Goal: Information Seeking & Learning: Check status

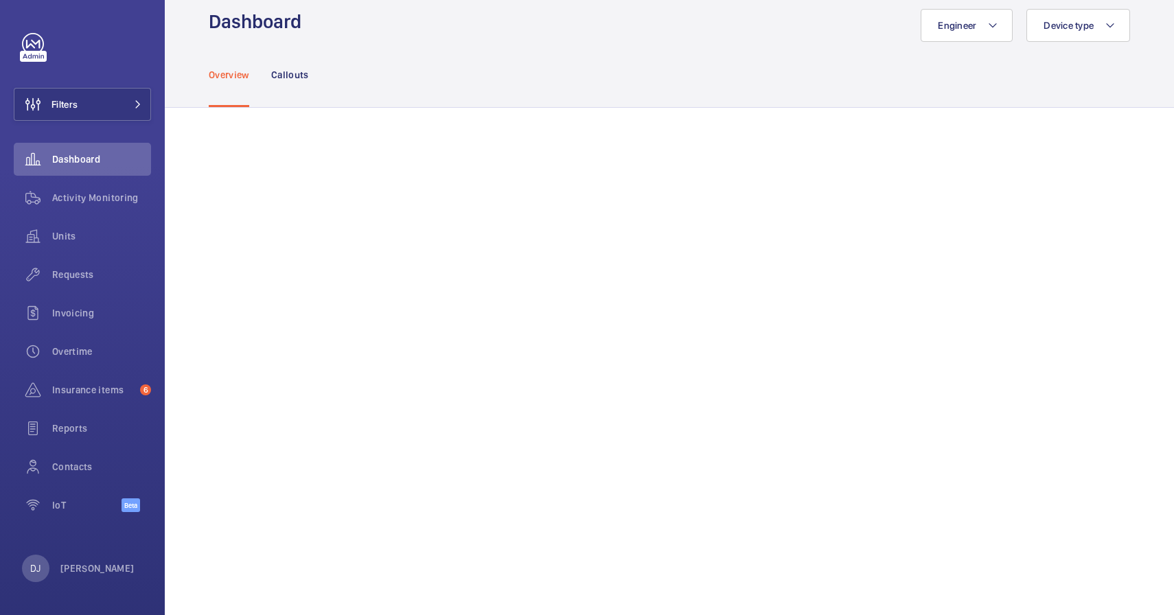
scroll to position [23, 0]
click at [119, 389] on span "Insurance items" at bounding box center [93, 390] width 82 height 14
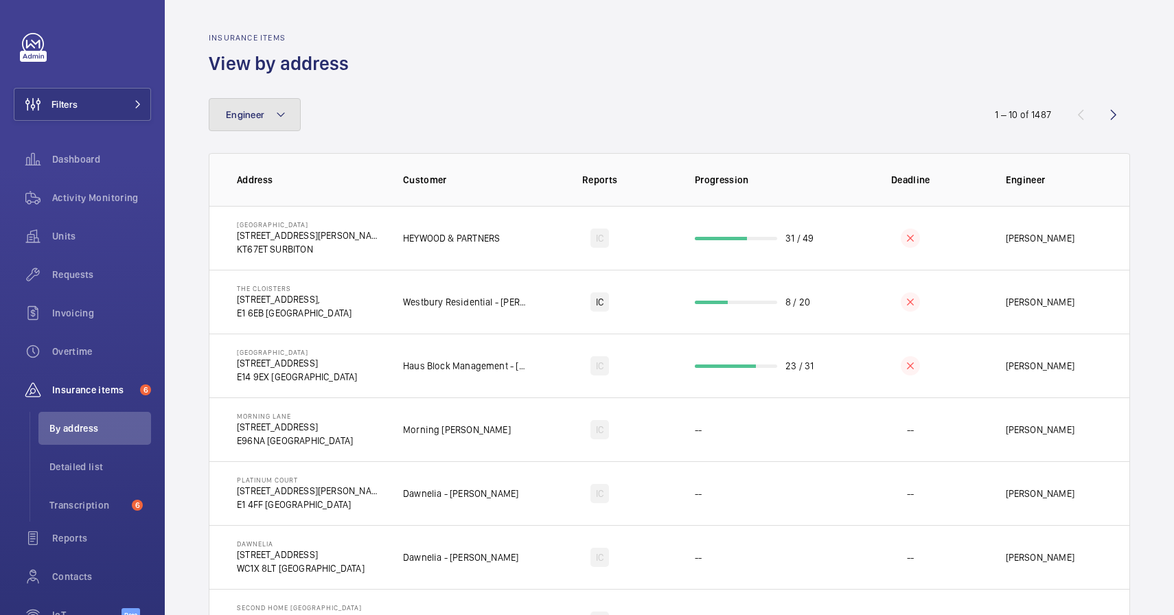
click at [288, 126] on button "Engineer" at bounding box center [255, 114] width 92 height 33
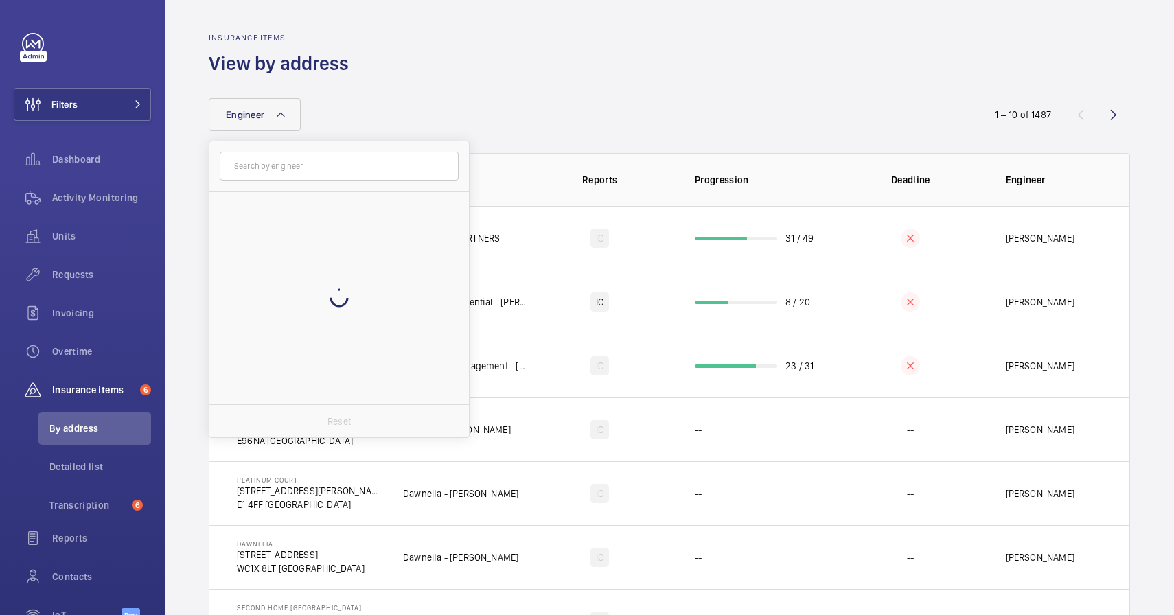
click at [320, 131] on wm-front-table "Engineer Reset 1 – 10 of 1487 Address Customer Reports Progression Deadline Eng…" at bounding box center [669, 471] width 921 height 747
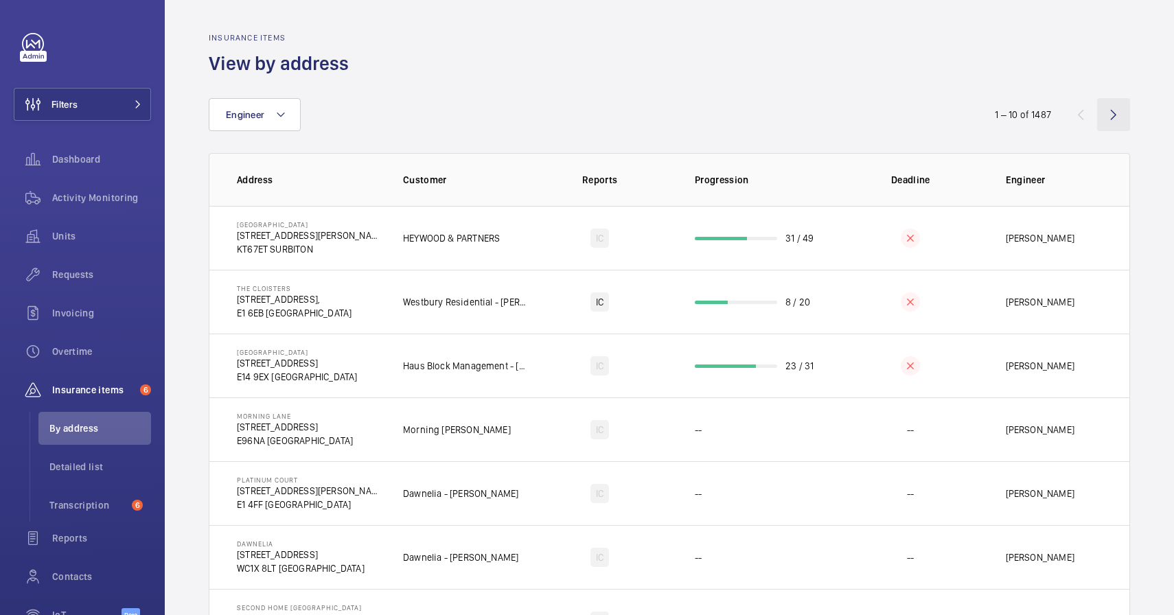
click at [1112, 114] on wm-front-icon-button at bounding box center [1113, 114] width 33 height 33
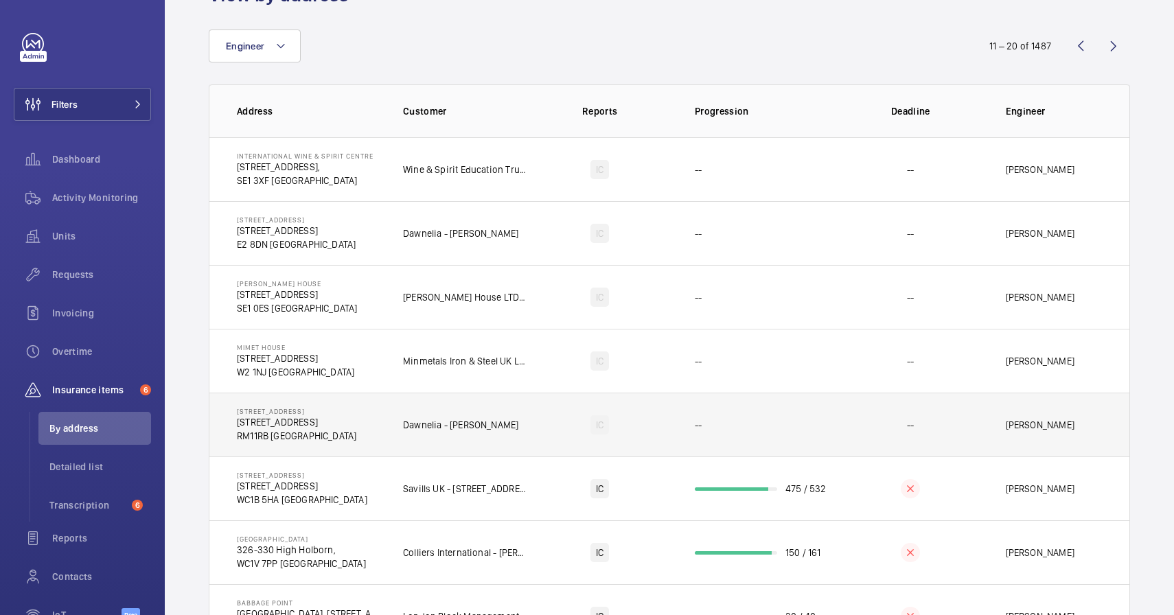
scroll to position [50, 0]
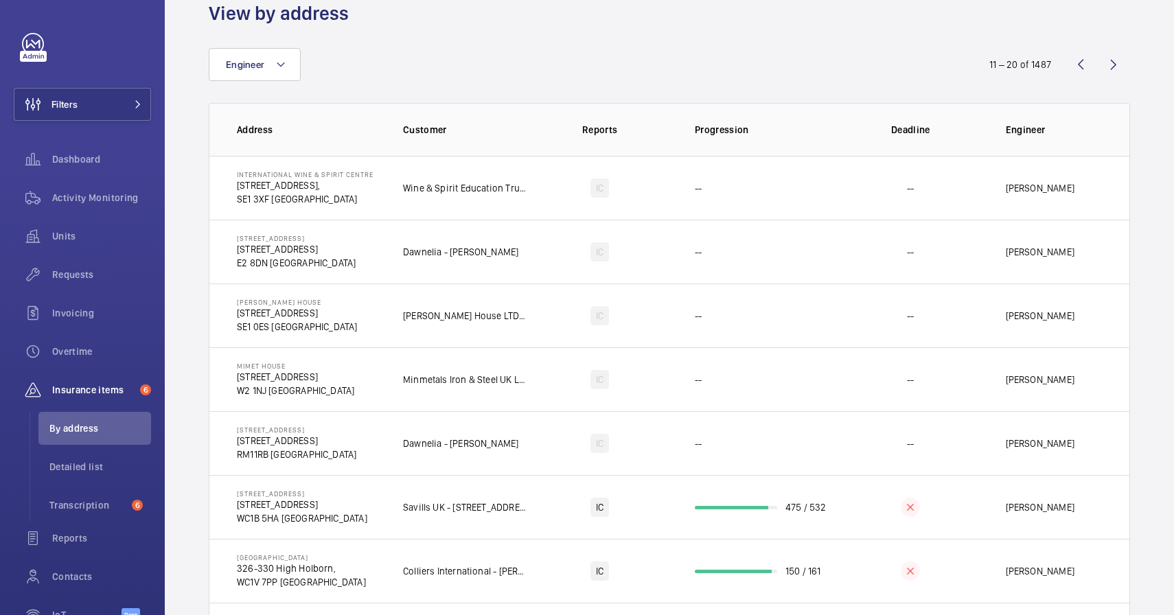
click at [496, 80] on div "Engineer" at bounding box center [587, 64] width 757 height 33
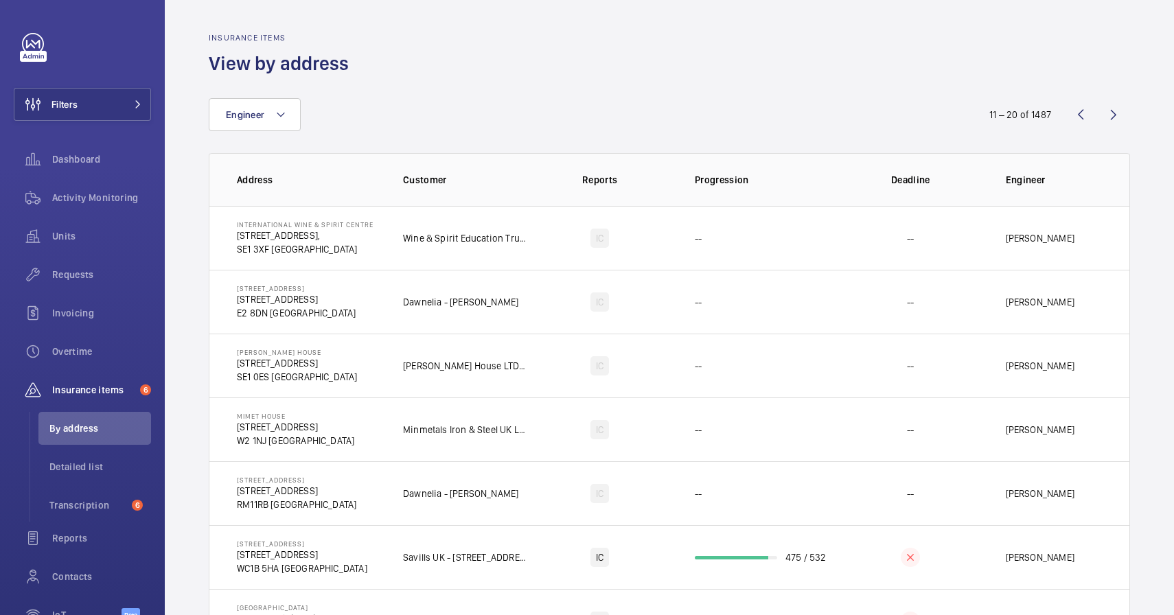
click at [496, 80] on div "Engineer 11 – 20 of 1487 Address Customer Reports Progression Deadline Engineer…" at bounding box center [669, 460] width 921 height 769
click at [275, 106] on mat-icon at bounding box center [280, 114] width 11 height 16
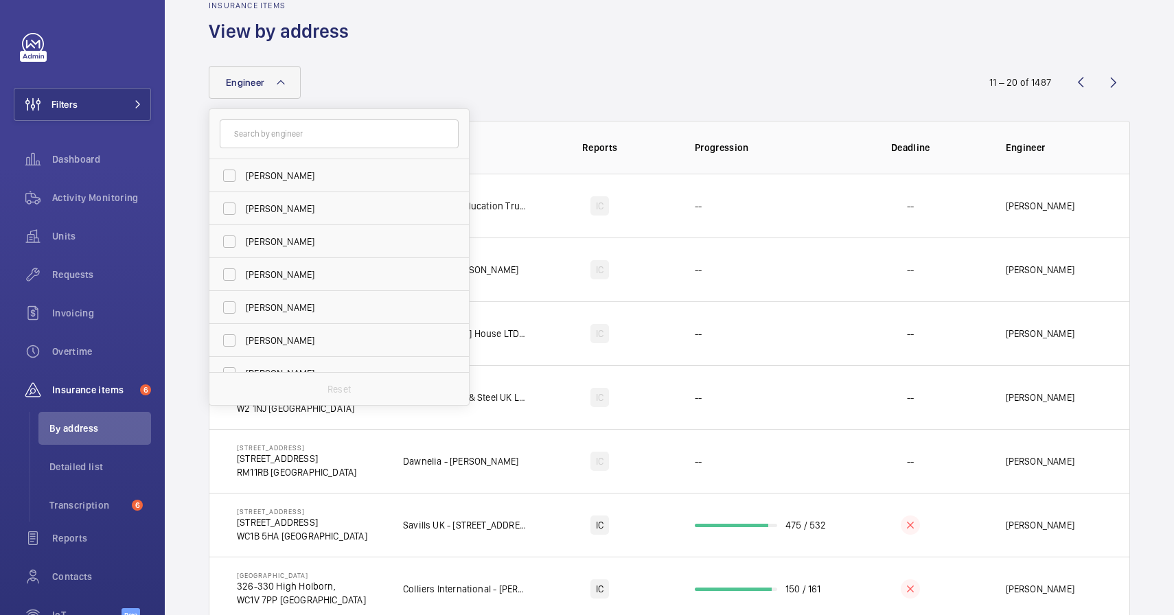
click at [375, 93] on div "Engineer [PERSON_NAME] [PERSON_NAME] [PERSON_NAME] [PERSON_NAME] [PERSON_NAME] …" at bounding box center [587, 82] width 757 height 33
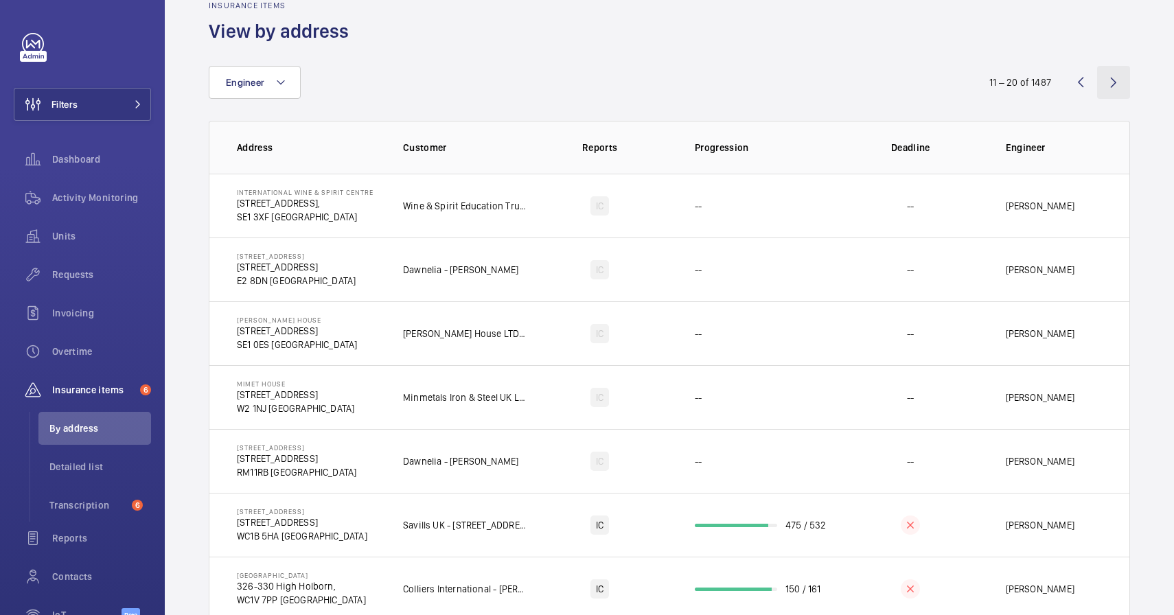
click at [1114, 92] on wm-front-icon-button at bounding box center [1113, 82] width 33 height 33
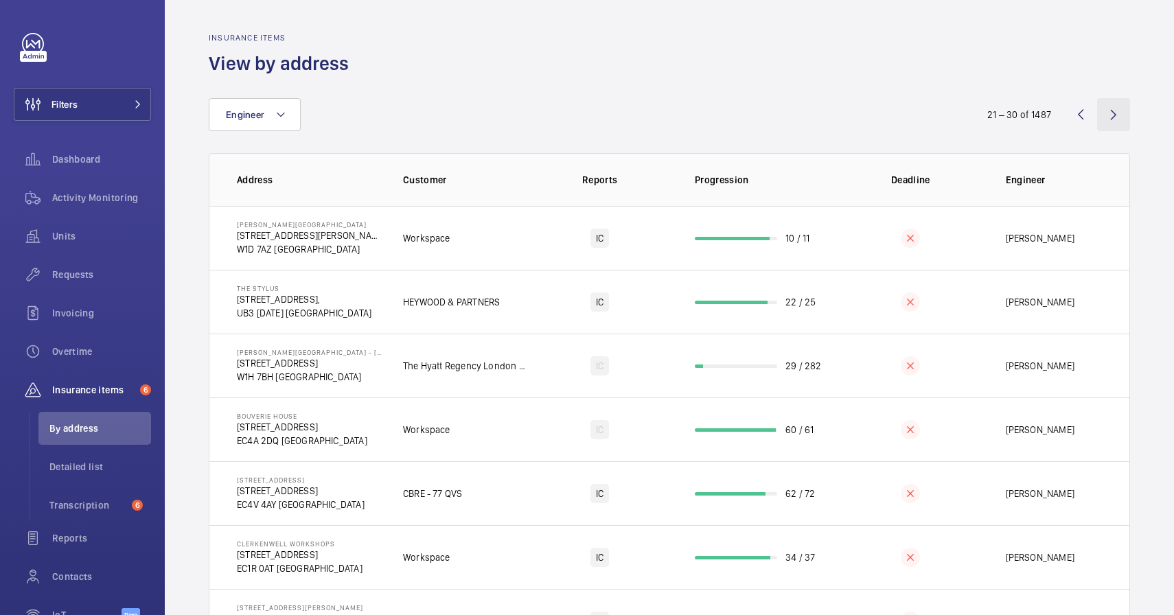
click at [1114, 115] on wm-front-icon-button at bounding box center [1113, 114] width 33 height 33
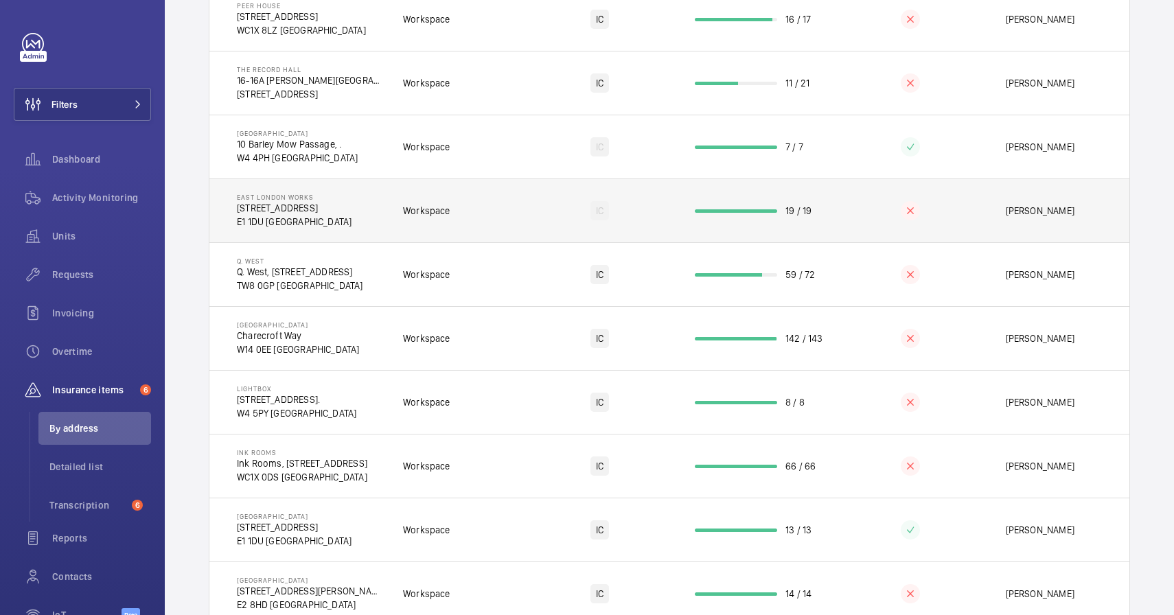
scroll to position [263, 0]
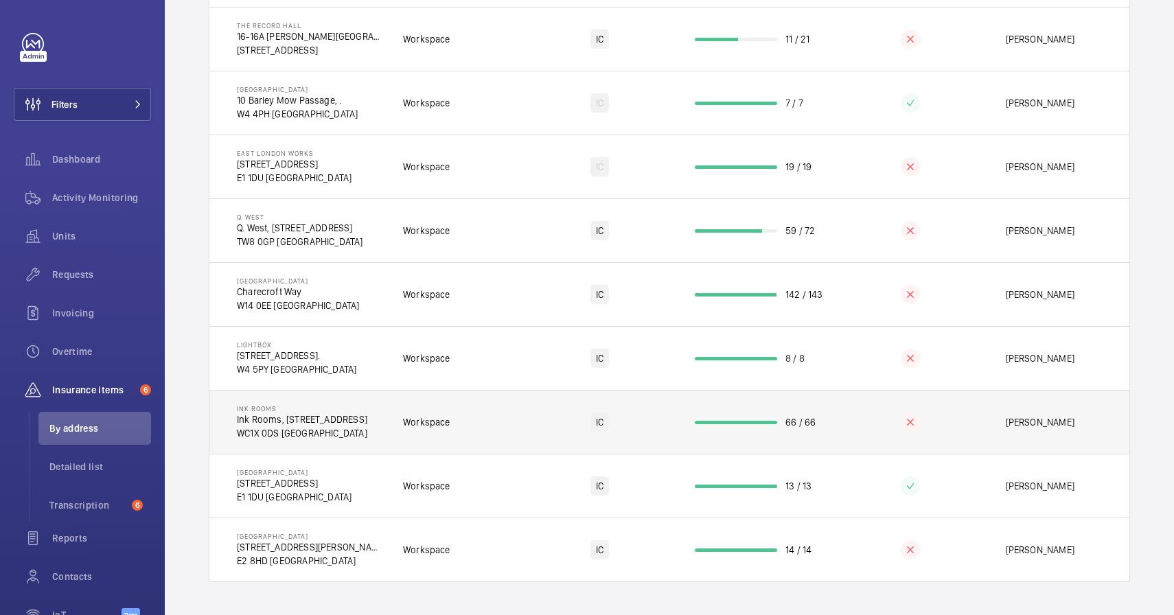
click at [367, 411] on p "Ink Rooms" at bounding box center [302, 408] width 130 height 8
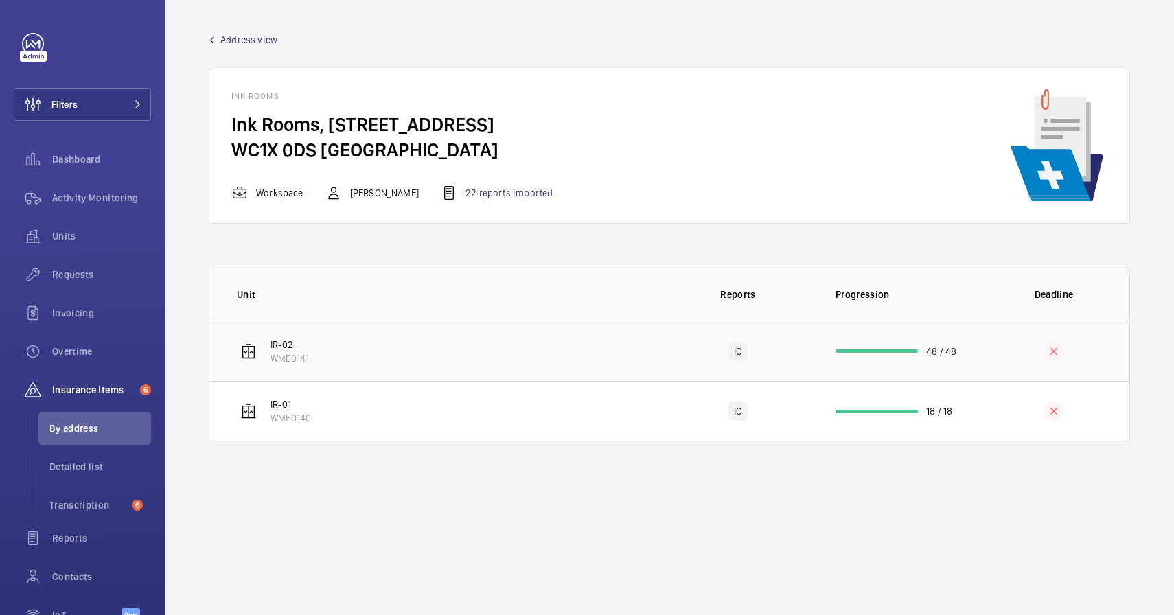
click at [343, 352] on td "IR-02 WME0141" at bounding box center [435, 351] width 453 height 60
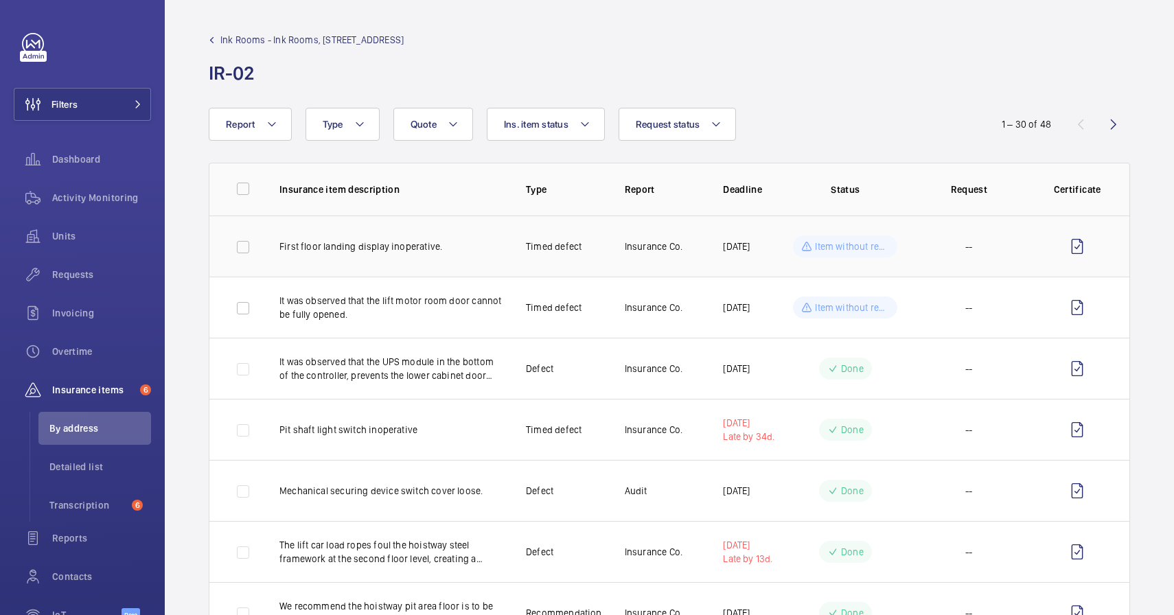
click at [365, 257] on td "First floor landing display inoperative." at bounding box center [380, 246] width 246 height 61
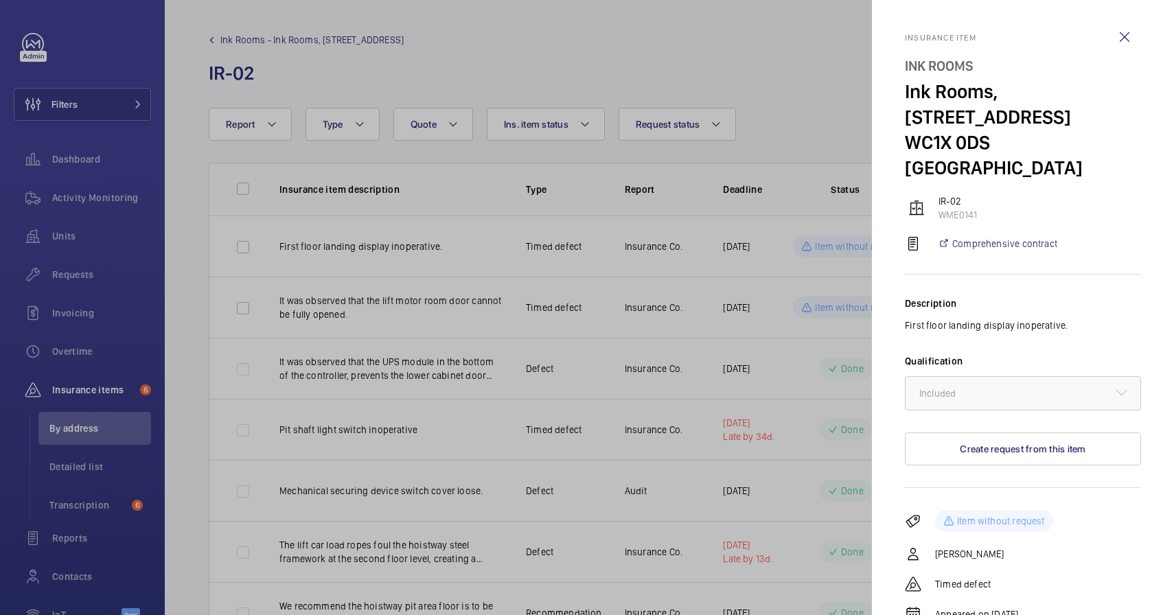
click at [972, 514] on p "Item without request" at bounding box center [1001, 521] width 88 height 14
